Goal: Information Seeking & Learning: Check status

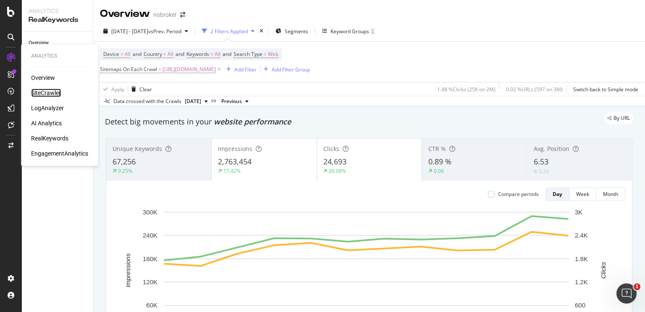
click at [50, 91] on div "SiteCrawler" at bounding box center [46, 93] width 30 height 8
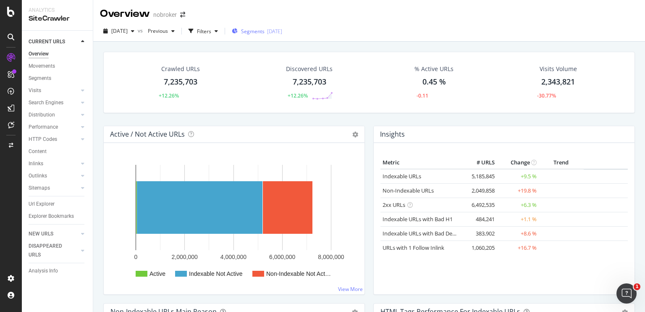
click at [260, 29] on span "Segments" at bounding box center [253, 31] width 24 height 7
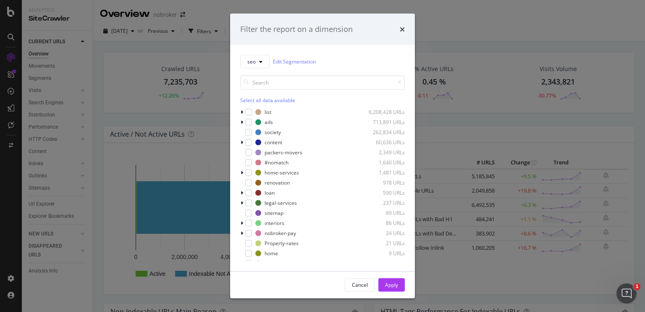
click at [123, 29] on div "Filter the report on a dimension seo Edit Segmentation Select all data availabl…" at bounding box center [322, 156] width 645 height 312
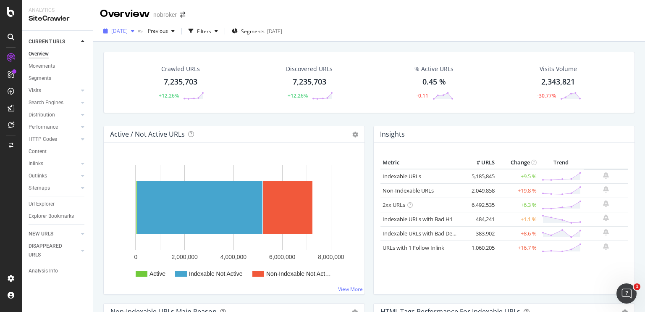
click at [123, 29] on span "[DATE]" at bounding box center [119, 30] width 16 height 7
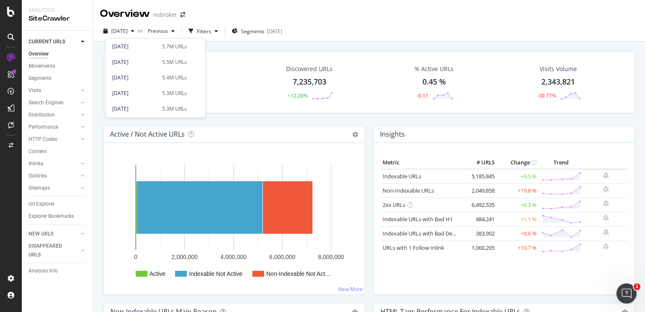
scroll to position [355, 0]
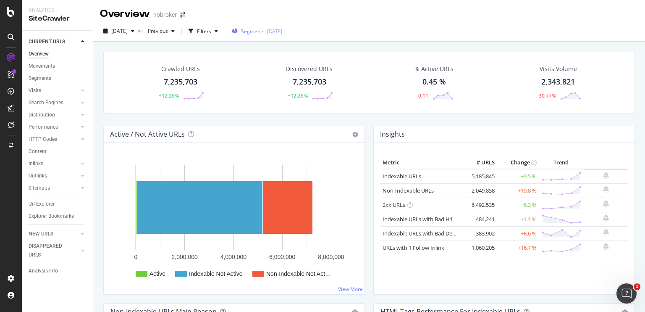
click at [261, 26] on div "Segments 2025-09-03" at bounding box center [257, 31] width 50 height 13
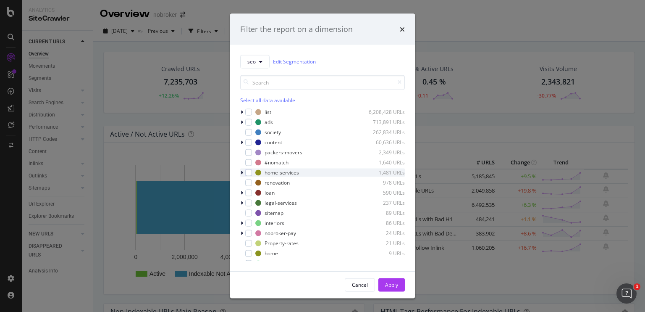
click at [244, 174] on div "modal" at bounding box center [242, 172] width 5 height 8
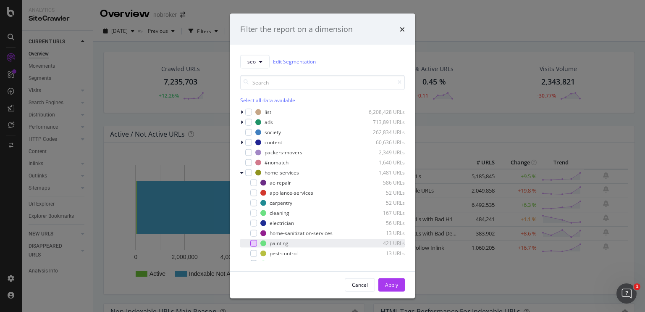
click at [253, 240] on div "modal" at bounding box center [253, 242] width 7 height 7
click at [390, 280] on div "Apply" at bounding box center [391, 284] width 13 height 13
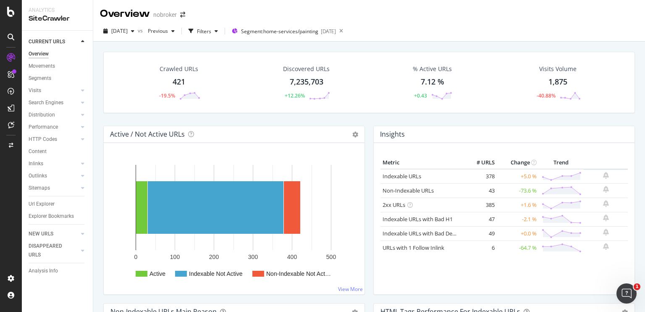
drag, startPoint x: 179, startPoint y: 80, endPoint x: 151, endPoint y: 117, distance: 46.4
click at [151, 117] on div "Crawled URLs 421 -19.5% Discovered URLs 7,235,703 +12.26% % Active URLs 7.12 % …" at bounding box center [369, 89] width 540 height 74
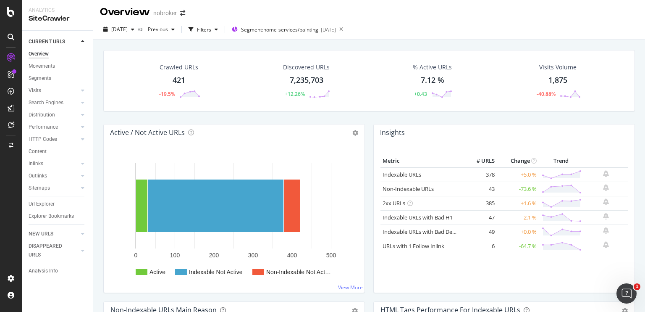
scroll to position [3, 0]
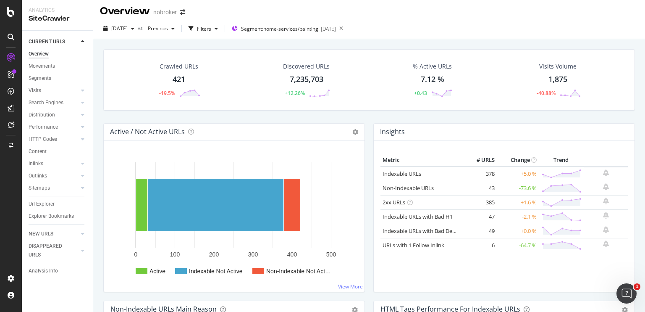
click at [176, 80] on div "421" at bounding box center [179, 79] width 13 height 11
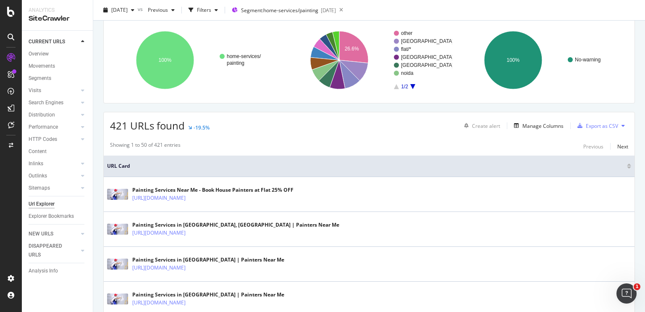
scroll to position [197, 0]
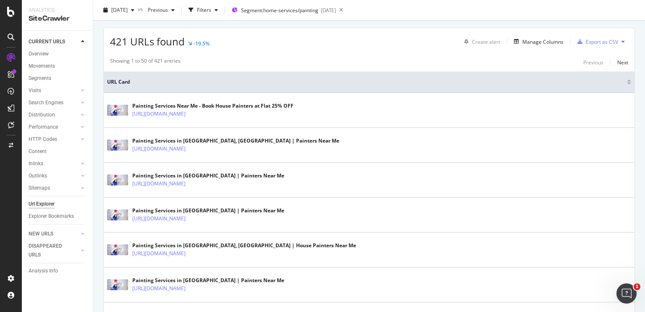
click at [622, 40] on icon at bounding box center [623, 41] width 3 height 5
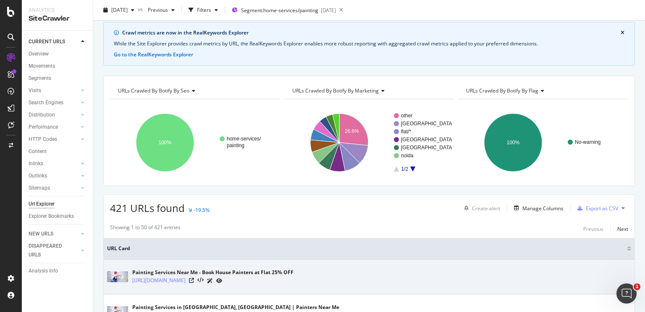
scroll to position [0, 0]
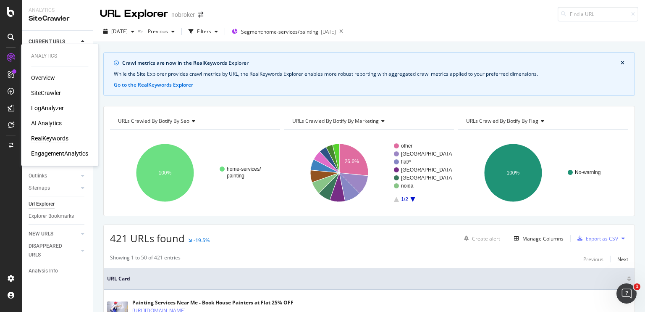
click at [49, 137] on div "RealKeywords" at bounding box center [49, 138] width 37 height 8
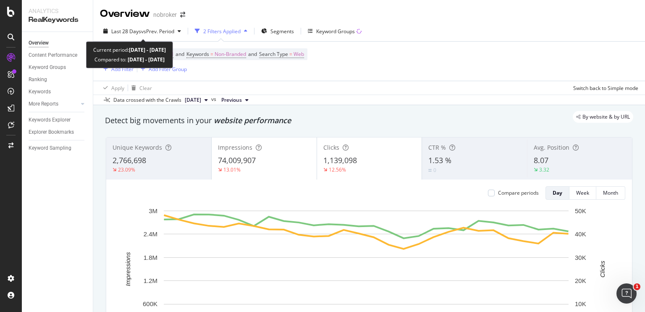
click at [140, 30] on span "Last 28 Days" at bounding box center [126, 31] width 30 height 7
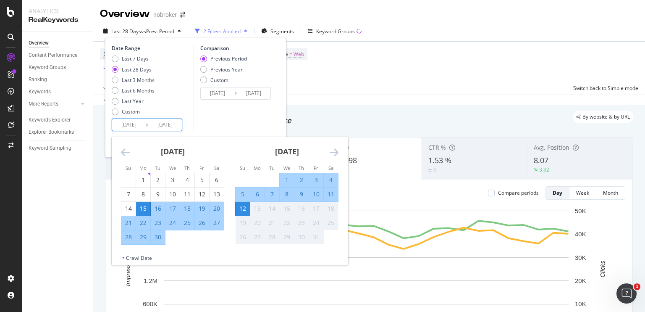
click at [134, 122] on input "[DATE]" at bounding box center [129, 125] width 34 height 12
type input "[DATE]"
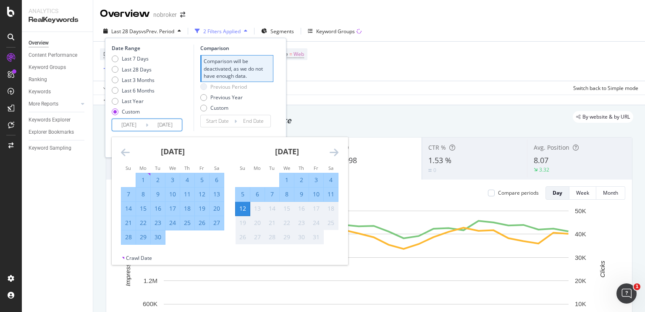
type input "[DATE]"
click at [200, 132] on div "Date Range Last 7 Days Last 28 Days Last 3 Months Last 6 Months Last Year Custo…" at bounding box center [195, 98] width 181 height 120
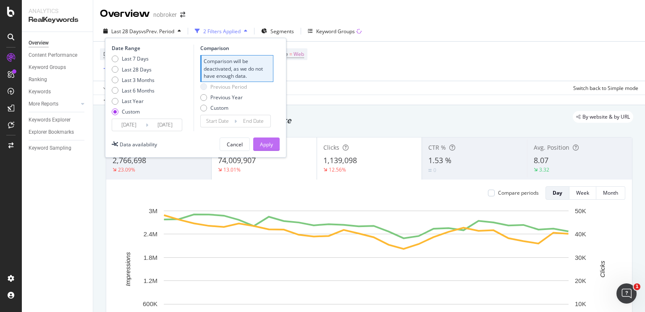
click at [261, 143] on div "Apply" at bounding box center [266, 144] width 13 height 7
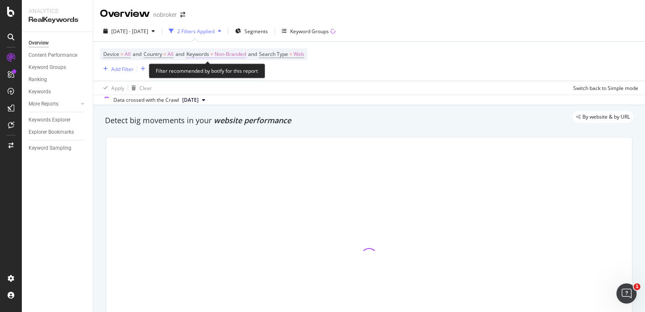
click at [241, 51] on span "Non-Branded" at bounding box center [230, 54] width 31 height 12
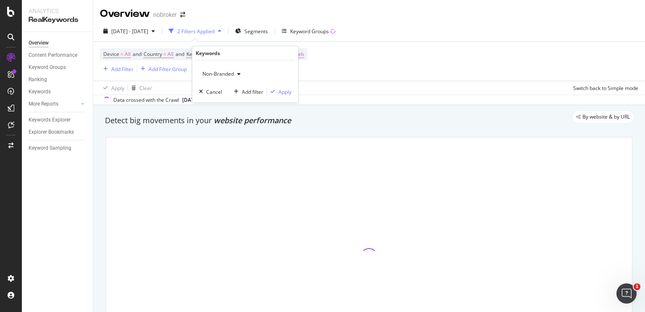
click at [224, 74] on span "Non-Branded" at bounding box center [216, 73] width 35 height 7
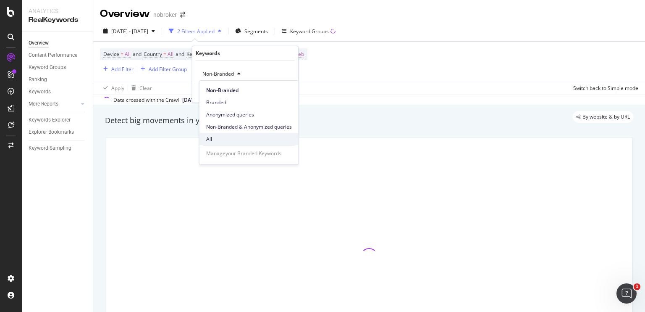
click at [218, 138] on span "All" at bounding box center [249, 139] width 86 height 8
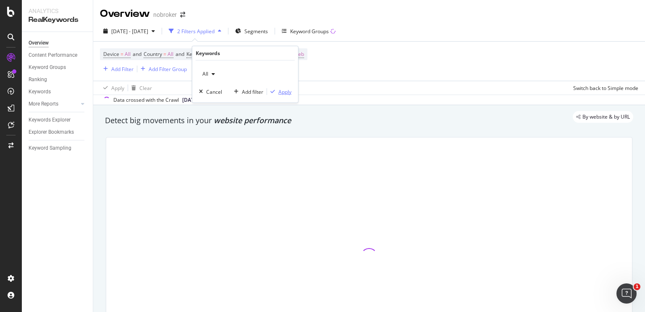
click at [275, 92] on div "button" at bounding box center [272, 91] width 11 height 5
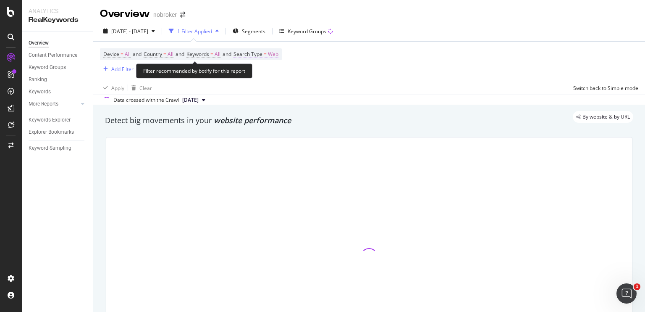
click at [276, 55] on span "Web" at bounding box center [273, 54] width 10 height 12
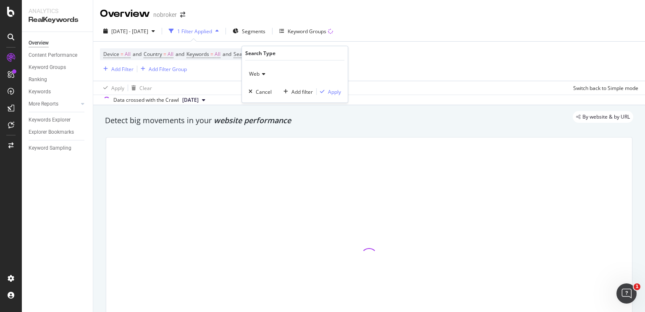
click at [259, 76] on span "Web" at bounding box center [254, 73] width 10 height 7
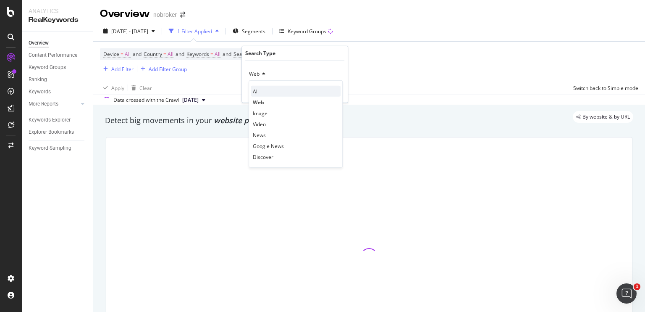
click at [260, 95] on div "All" at bounding box center [296, 91] width 90 height 11
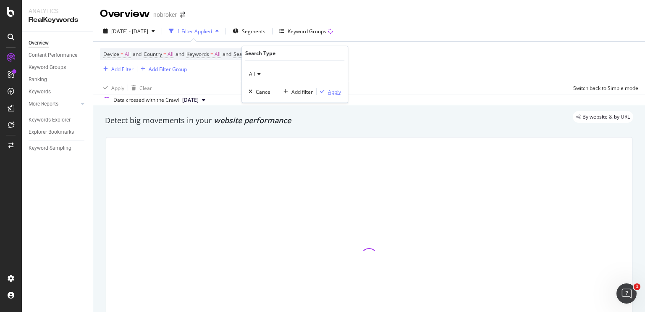
click at [336, 91] on div "Apply" at bounding box center [334, 91] width 13 height 7
